Goal: Transaction & Acquisition: Purchase product/service

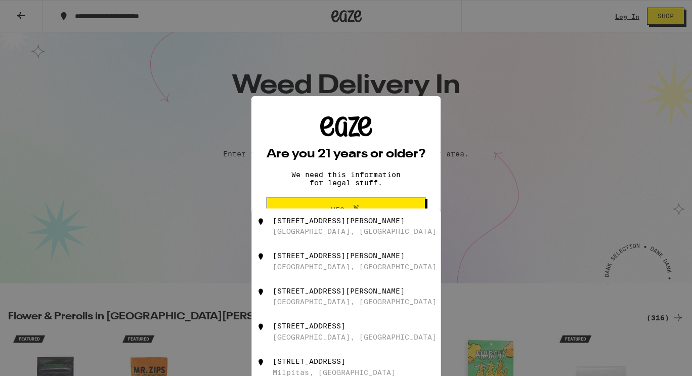
click at [307, 225] on div "[STREET_ADDRESS][PERSON_NAME]" at bounding box center [339, 220] width 132 height 8
type input "[STREET_ADDRESS][PERSON_NAME]"
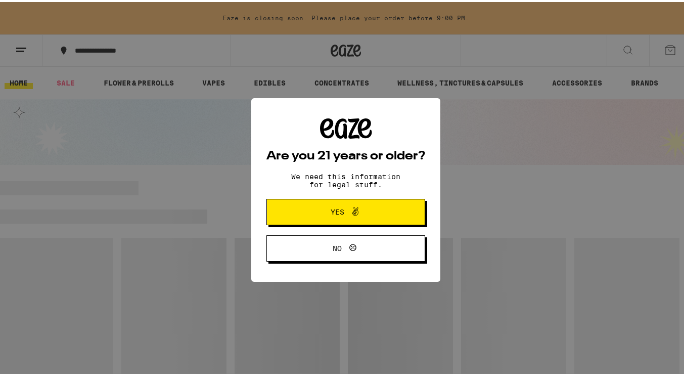
click at [344, 212] on span at bounding box center [352, 209] width 17 height 13
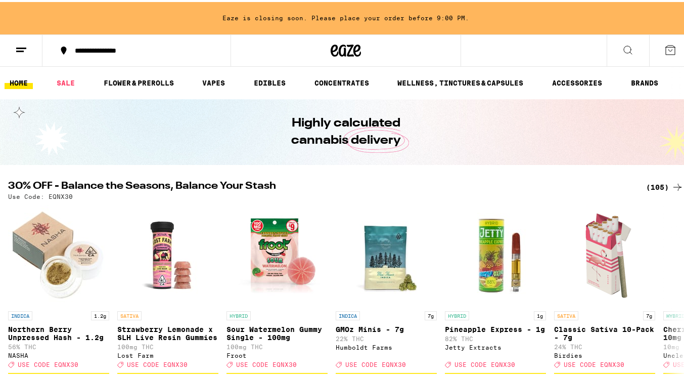
click at [220, 74] on ul "HOME SALE FLOWER & PREROLLS VAPES EDIBLES CONCENTRATES WELLNESS, TINCTURES & CA…" at bounding box center [346, 81] width 692 height 32
click at [212, 82] on link "VAPES" at bounding box center [213, 81] width 33 height 12
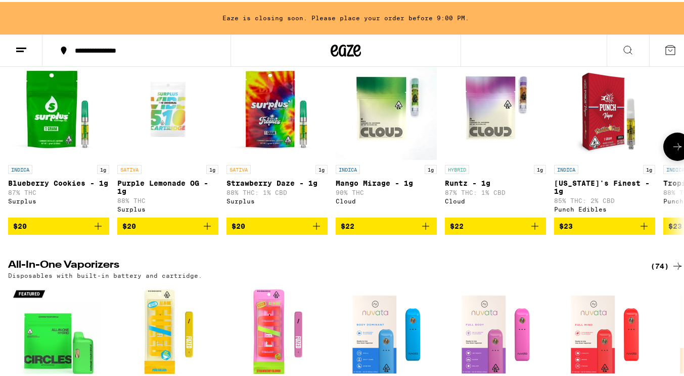
scroll to position [142, 0]
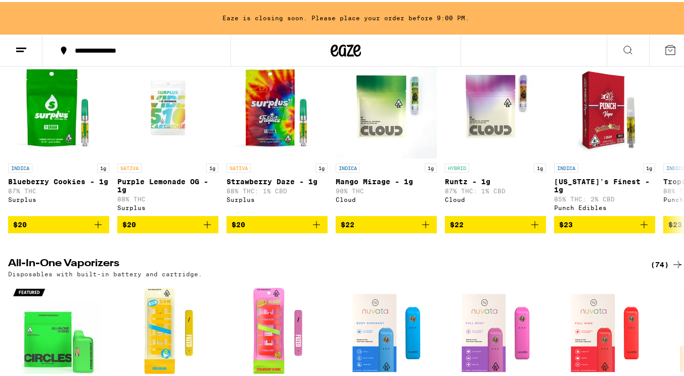
click at [674, 266] on icon at bounding box center [678, 262] width 8 height 7
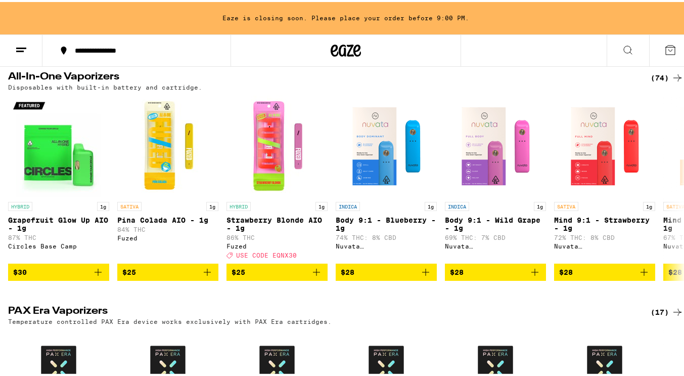
scroll to position [344, 0]
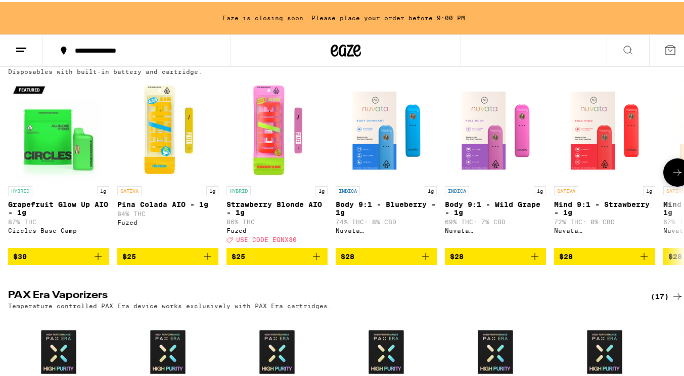
click at [207, 260] on icon "Add to bag" at bounding box center [207, 254] width 12 height 12
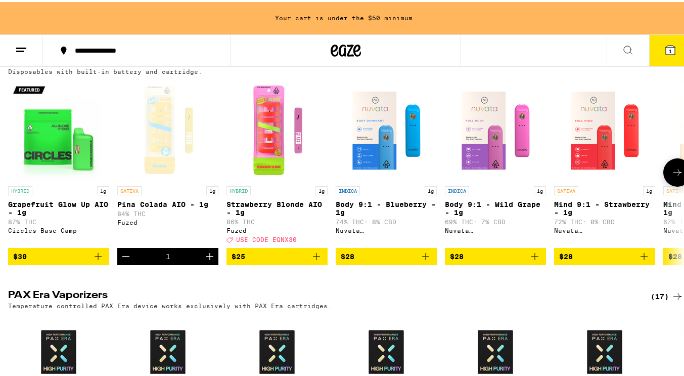
click at [674, 174] on icon at bounding box center [678, 170] width 8 height 7
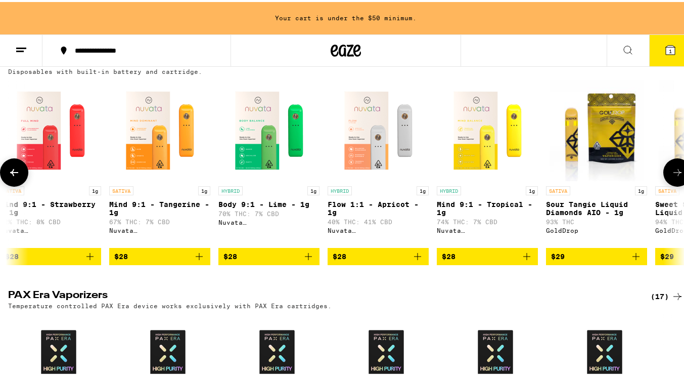
scroll to position [0, 558]
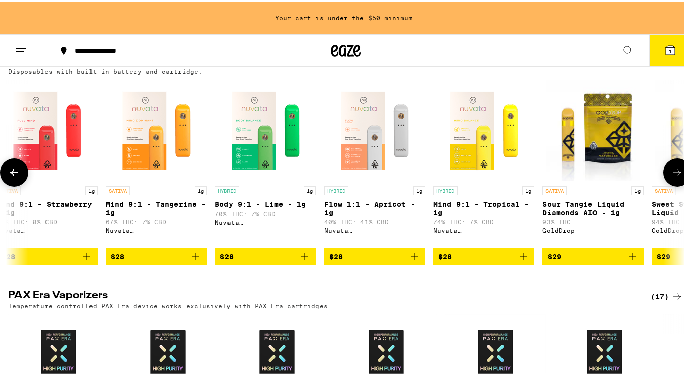
click at [674, 174] on icon at bounding box center [678, 170] width 8 height 7
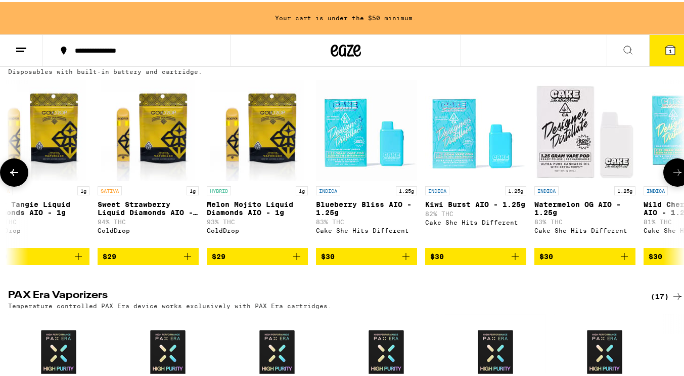
scroll to position [0, 1115]
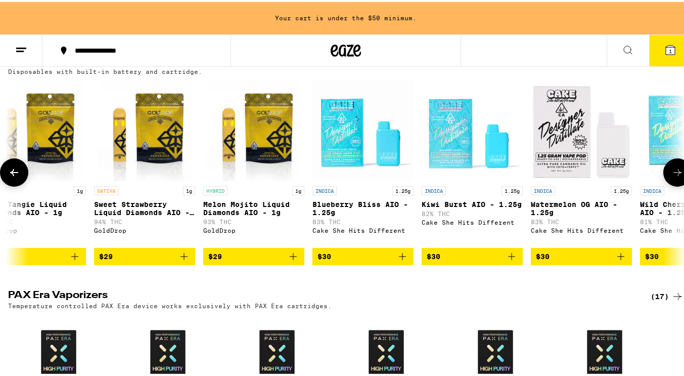
click at [405, 260] on icon "Add to bag" at bounding box center [402, 254] width 12 height 12
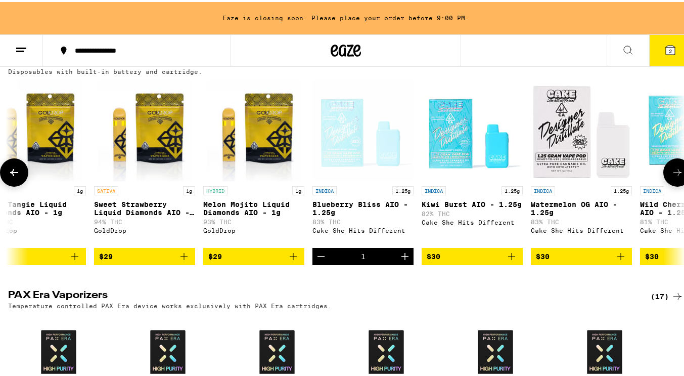
click at [674, 174] on icon at bounding box center [678, 170] width 8 height 7
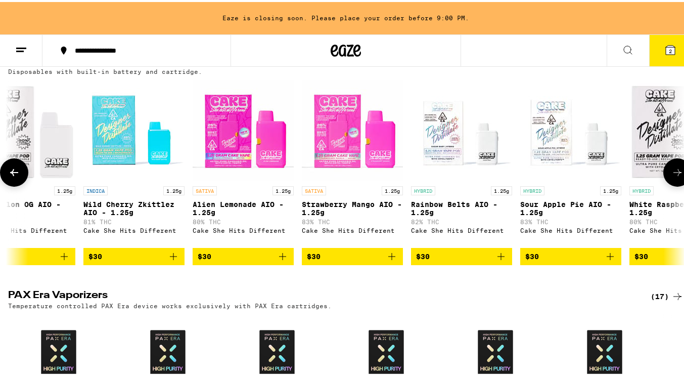
scroll to position [0, 1673]
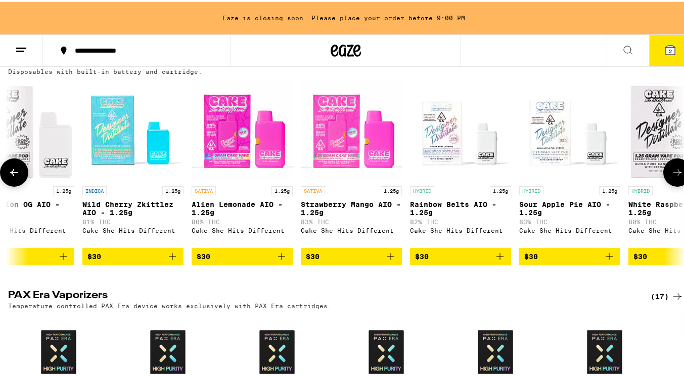
click at [8, 185] on button at bounding box center [14, 170] width 28 height 28
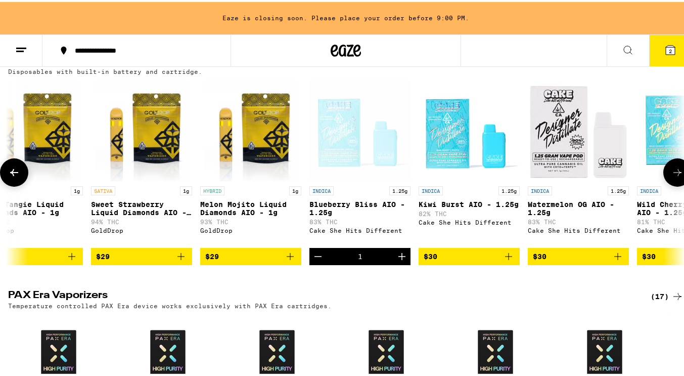
scroll to position [0, 1115]
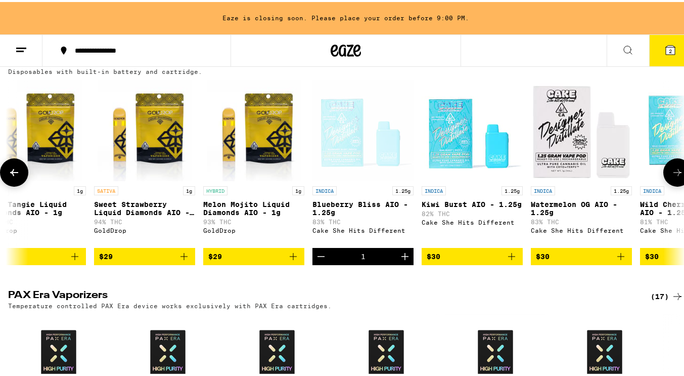
click at [8, 185] on button at bounding box center [14, 170] width 28 height 28
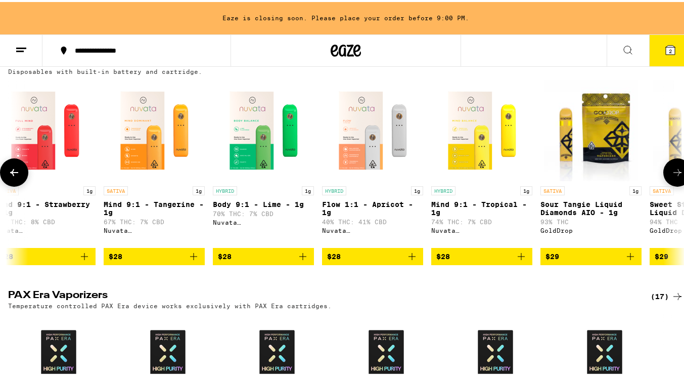
scroll to position [0, 558]
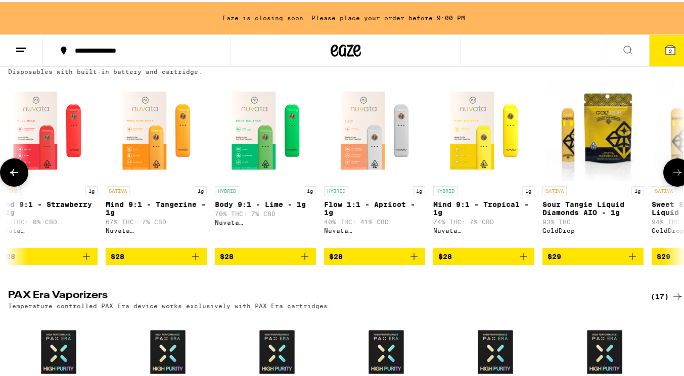
click at [8, 185] on button at bounding box center [14, 170] width 28 height 28
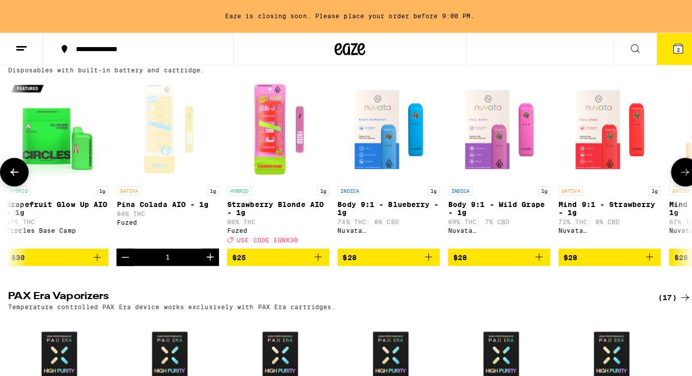
scroll to position [0, 0]
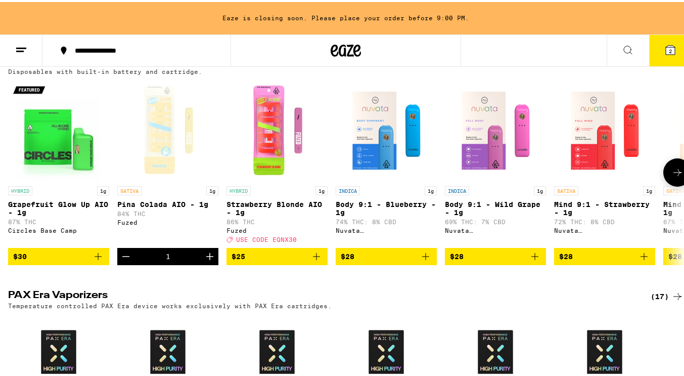
click at [646, 260] on icon "Add to bag" at bounding box center [644, 254] width 12 height 12
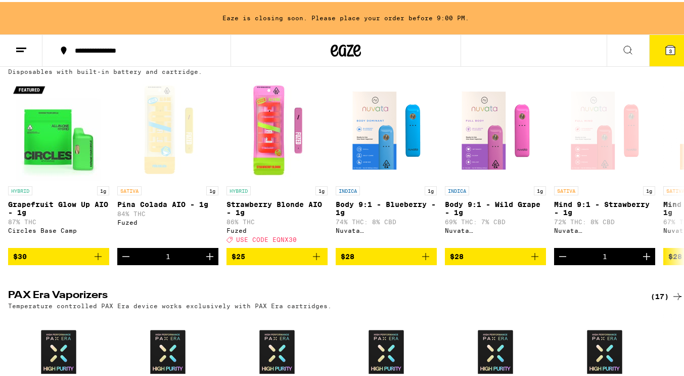
click at [656, 46] on button "3" at bounding box center [670, 48] width 42 height 31
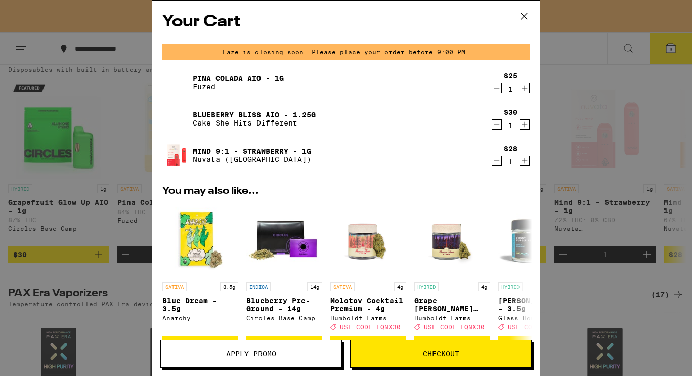
click at [424, 351] on span "Checkout" at bounding box center [441, 353] width 36 height 7
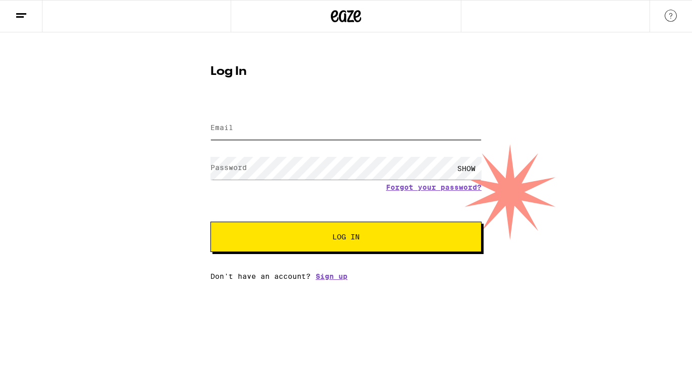
type input "[EMAIL_ADDRESS][DOMAIN_NAME]"
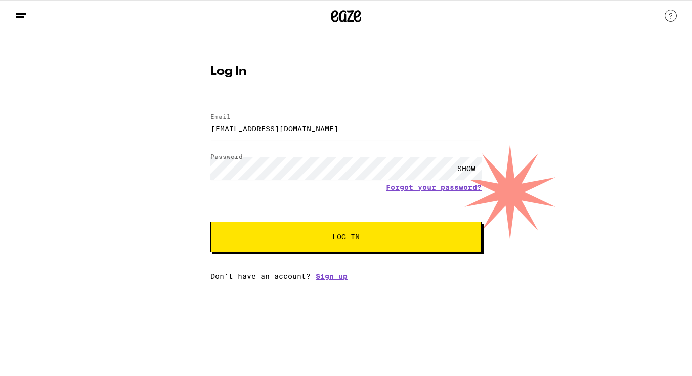
click at [328, 245] on button "Log In" at bounding box center [345, 236] width 271 height 30
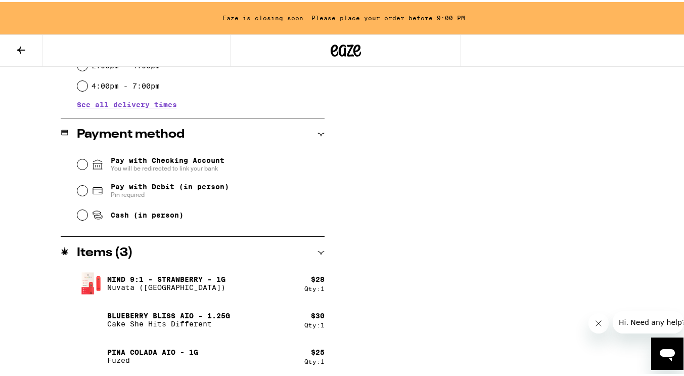
scroll to position [386, 0]
click at [186, 187] on span "Pay with Debit (in person)" at bounding box center [170, 184] width 118 height 8
click at [87, 187] on input "Pay with Debit (in person) Pin required" at bounding box center [82, 188] width 10 height 10
radio input "true"
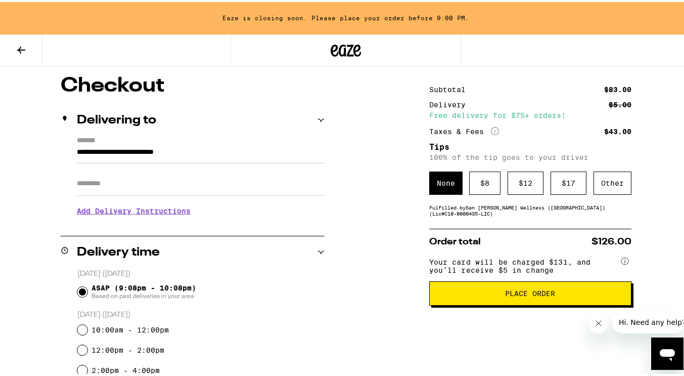
scroll to position [82, 0]
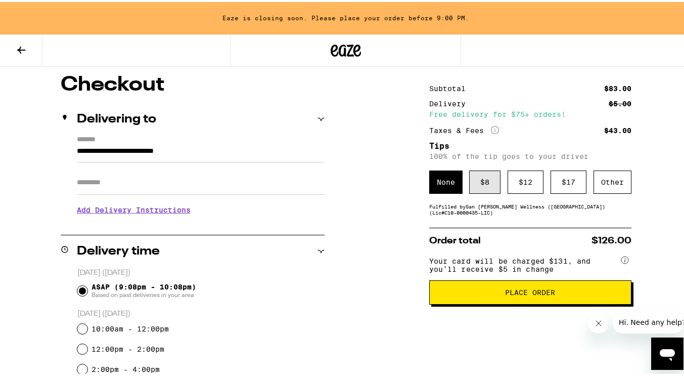
click at [476, 185] on div "$ 8" at bounding box center [484, 179] width 31 height 23
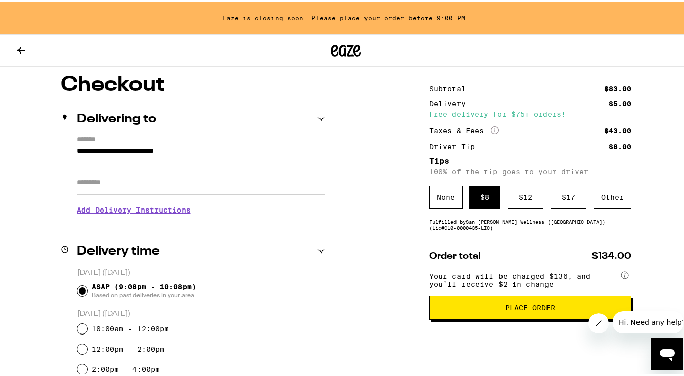
click at [514, 309] on span "Place Order" at bounding box center [530, 305] width 50 height 7
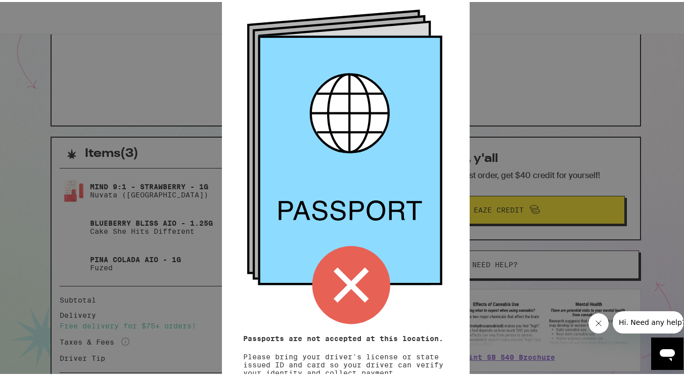
scroll to position [120, 0]
click at [395, 209] on icon at bounding box center [397, 208] width 16 height 19
click at [601, 316] on button "Close message from company" at bounding box center [598, 323] width 20 height 20
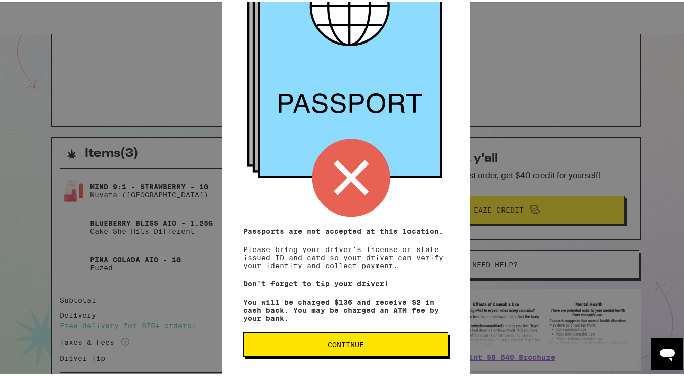
click at [352, 342] on span "Continue" at bounding box center [346, 342] width 36 height 7
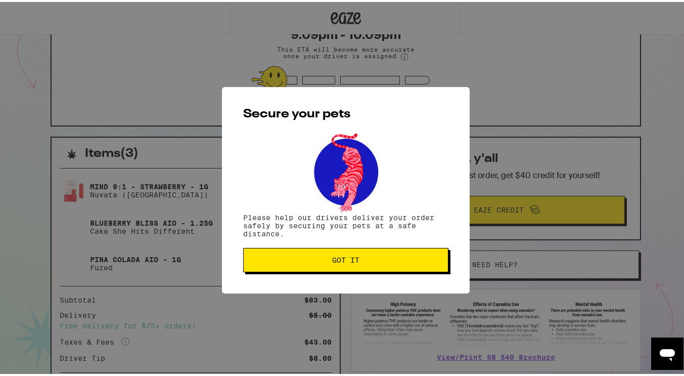
click at [320, 261] on span "Got it" at bounding box center [346, 257] width 188 height 7
